Goal: Task Accomplishment & Management: Use online tool/utility

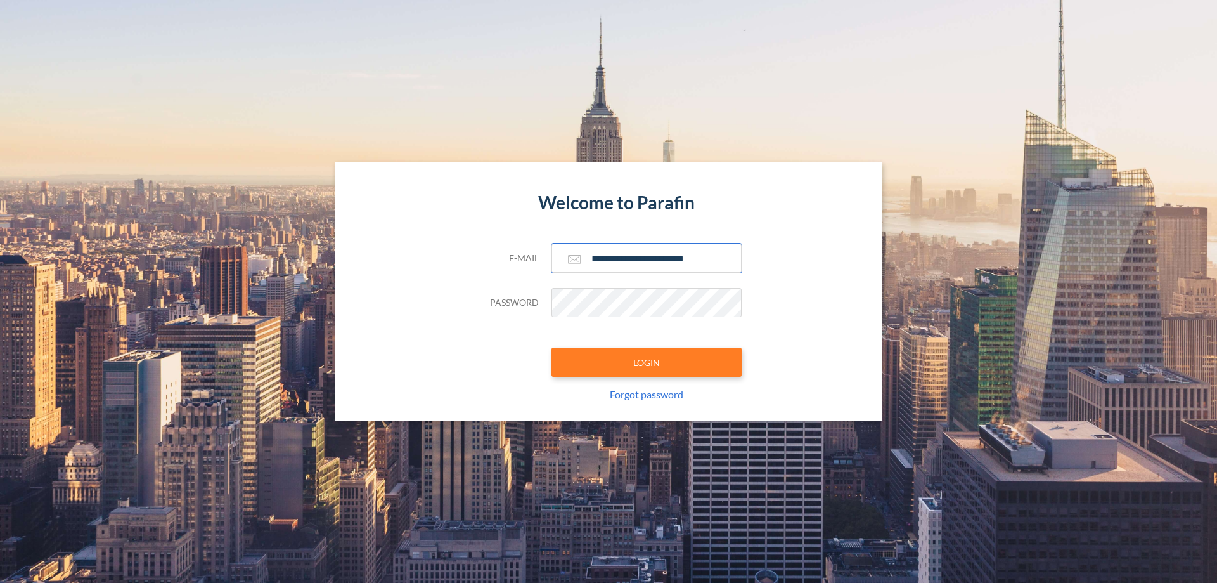
type input "**********"
click at [647, 362] on button "LOGIN" at bounding box center [647, 361] width 190 height 29
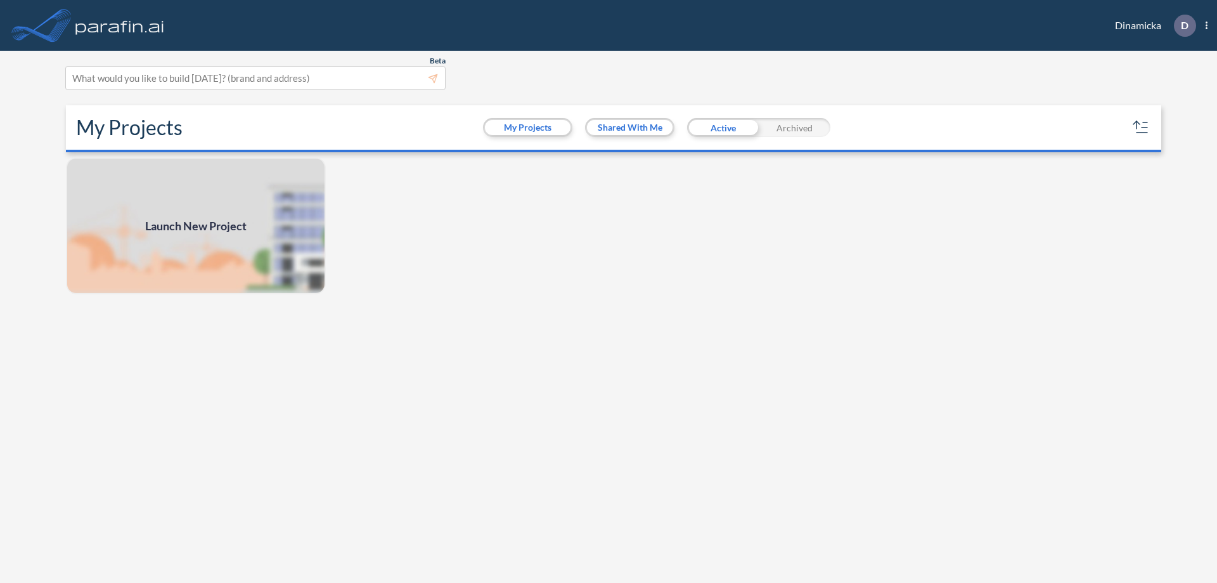
scroll to position [3, 0]
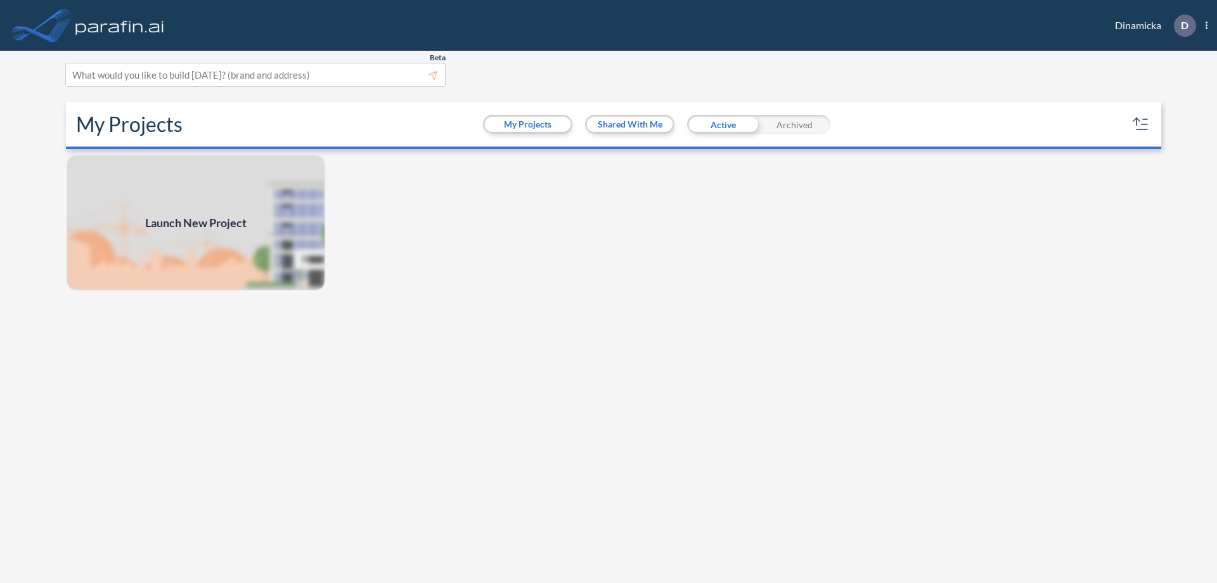
click at [196, 223] on span "Launch New Project" at bounding box center [195, 222] width 101 height 17
